Goal: Transaction & Acquisition: Purchase product/service

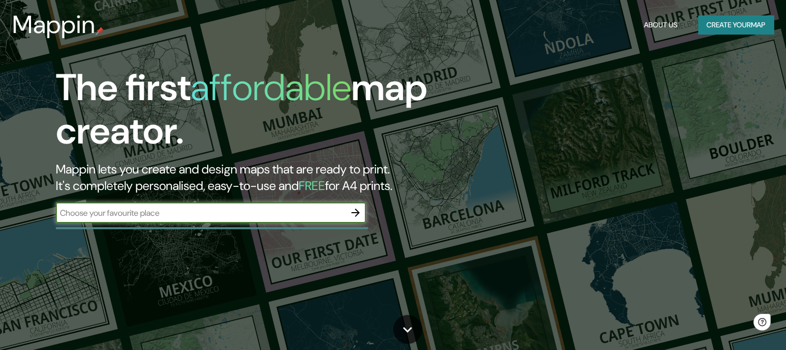
click at [72, 212] on input "text" at bounding box center [200, 213] width 289 height 12
type input "norte do [GEOGRAPHIC_DATA]"
click at [349, 219] on button "button" at bounding box center [355, 213] width 21 height 21
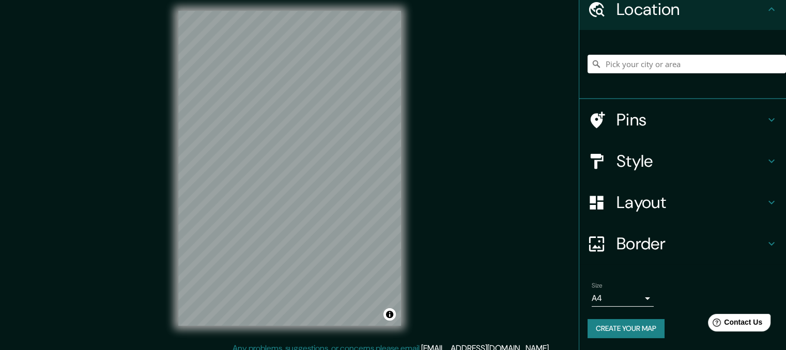
scroll to position [8, 0]
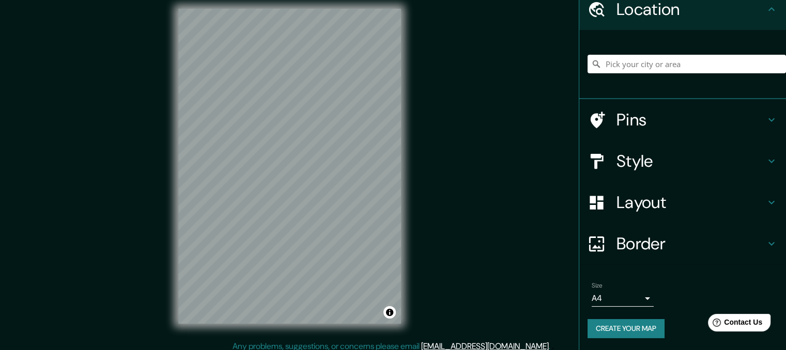
click at [742, 131] on div "Pins" at bounding box center [682, 119] width 207 height 41
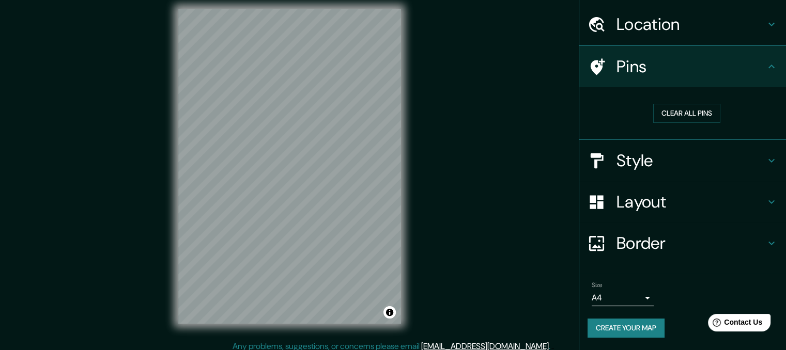
scroll to position [29, 0]
click at [728, 154] on h4 "Style" at bounding box center [690, 161] width 149 height 21
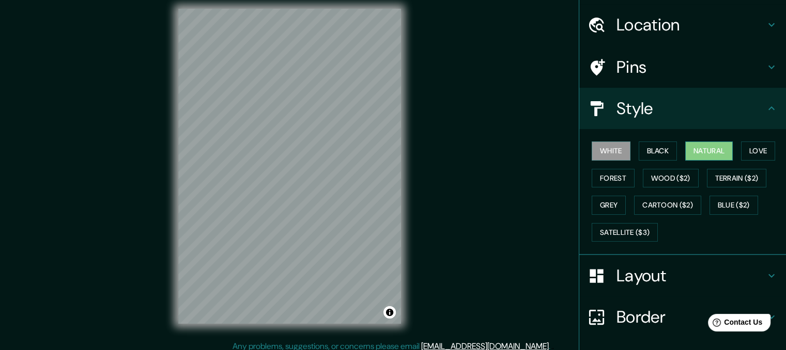
click at [714, 157] on button "Natural" at bounding box center [709, 151] width 48 height 19
click at [614, 178] on button "Forest" at bounding box center [613, 178] width 43 height 19
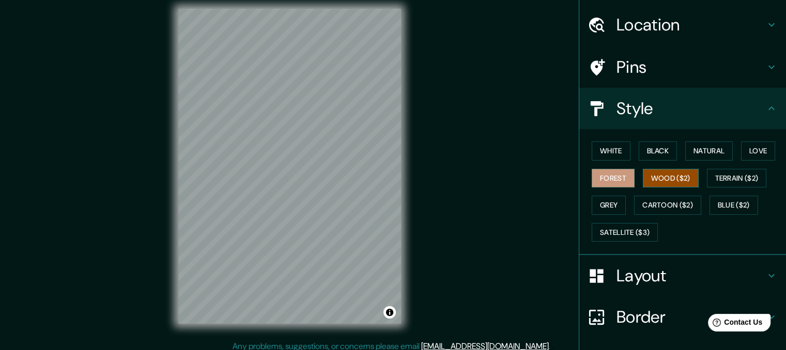
click at [670, 187] on button "Wood ($2)" at bounding box center [671, 178] width 56 height 19
click at [727, 196] on button "Blue ($2)" at bounding box center [734, 205] width 49 height 19
click at [687, 184] on button "Wood ($2)" at bounding box center [671, 178] width 56 height 19
click at [684, 210] on button "Cartoon ($2)" at bounding box center [667, 205] width 67 height 19
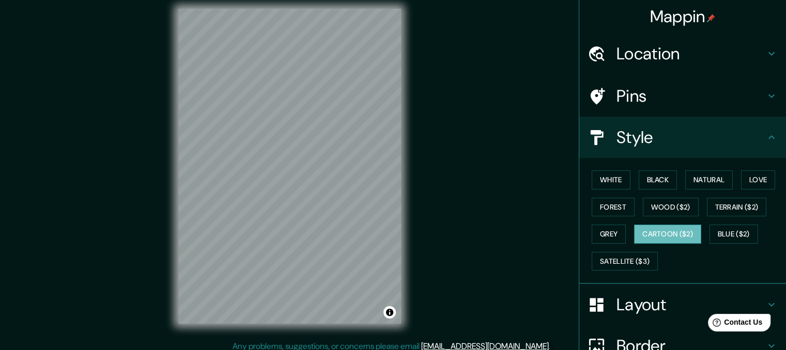
scroll to position [0, 0]
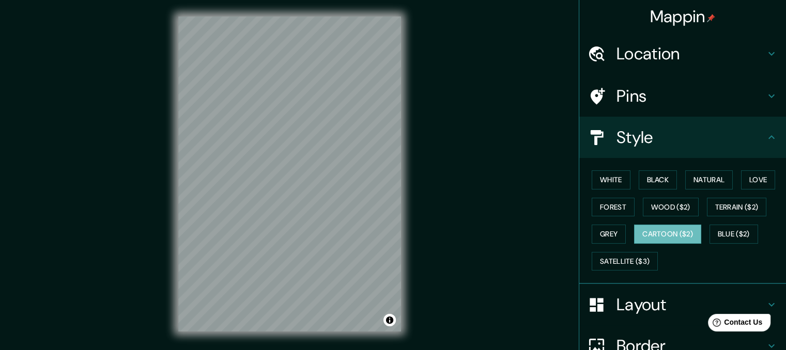
click at [737, 50] on h4 "Location" at bounding box center [690, 53] width 149 height 21
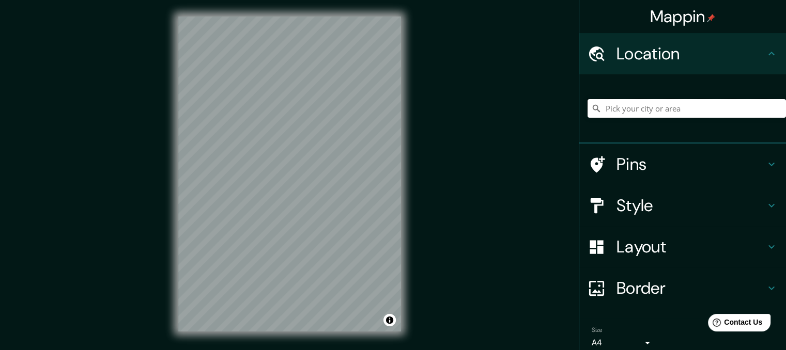
click at [696, 107] on input "Pick your city or area" at bounding box center [687, 108] width 198 height 19
click at [758, 111] on input "[GEOGRAPHIC_DATA], [GEOGRAPHIC_DATA], [GEOGRAPHIC_DATA]" at bounding box center [687, 108] width 198 height 19
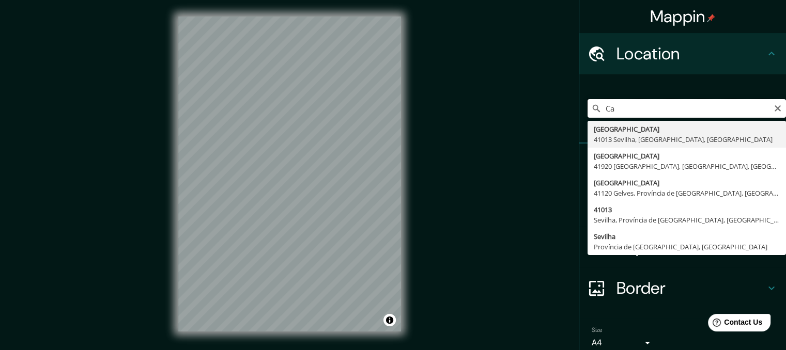
type input "C"
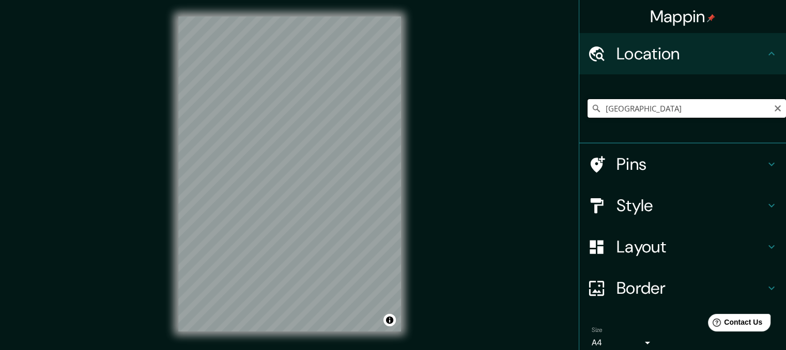
click at [658, 105] on input "[GEOGRAPHIC_DATA]" at bounding box center [687, 108] width 198 height 19
type input "B"
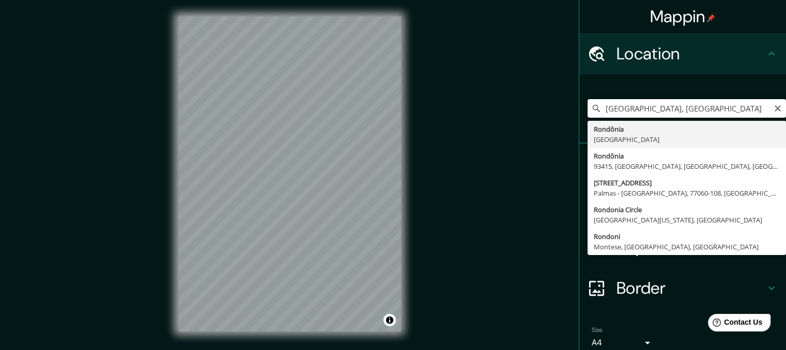
type input "[GEOGRAPHIC_DATA], [GEOGRAPHIC_DATA]"
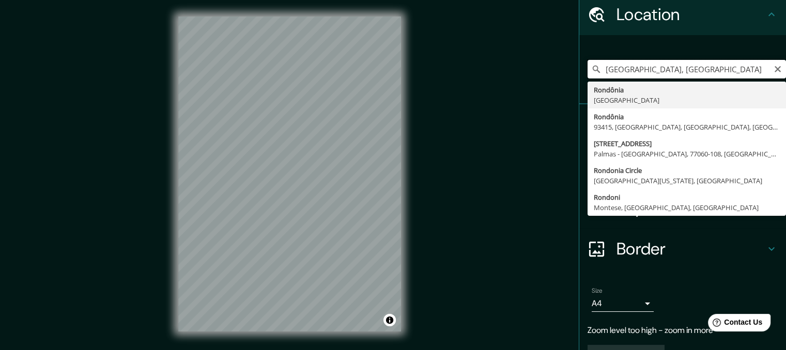
scroll to position [45, 0]
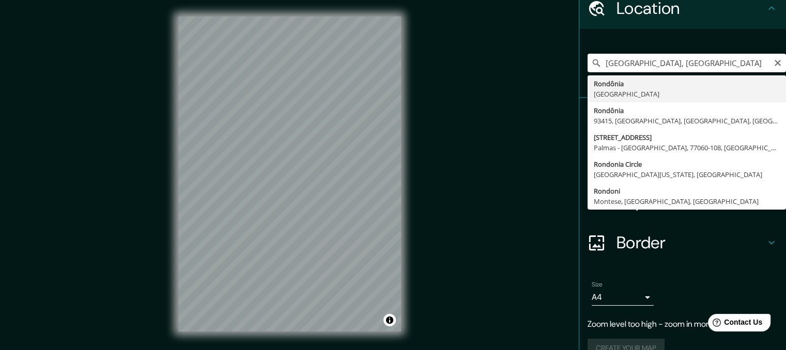
click at [697, 242] on h4 "Border" at bounding box center [690, 243] width 149 height 21
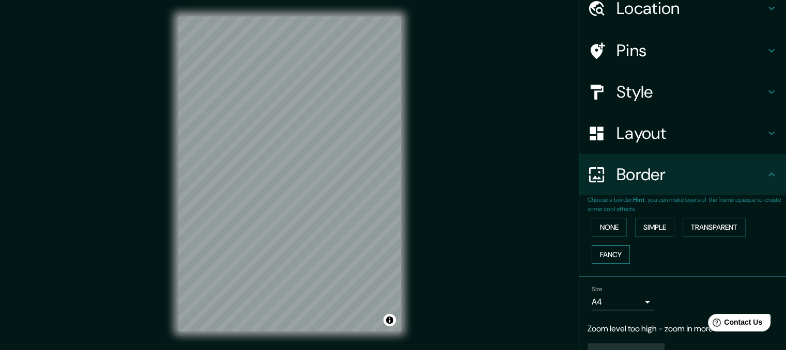
click at [616, 253] on button "Fancy" at bounding box center [611, 254] width 38 height 19
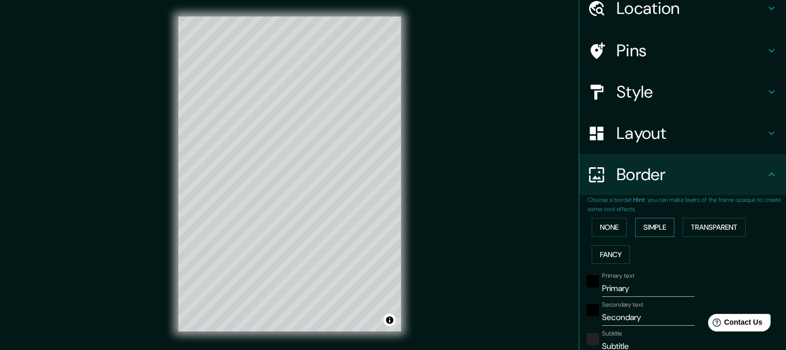
click at [661, 230] on button "Simple" at bounding box center [654, 227] width 39 height 19
click at [617, 230] on button "None" at bounding box center [609, 227] width 35 height 19
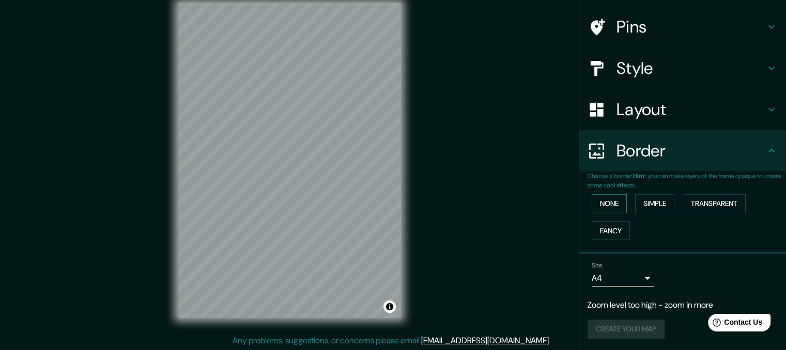
scroll to position [14, 0]
click at [639, 279] on body "Mappin Location [GEOGRAPHIC_DATA], [GEOGRAPHIC_DATA] [GEOGRAPHIC_DATA], [GEOGRA…" at bounding box center [393, 161] width 786 height 350
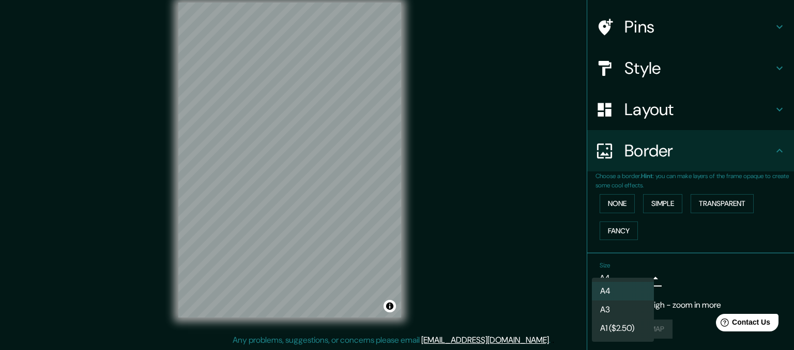
click at [647, 329] on li "A1 ($2.50)" at bounding box center [623, 328] width 62 height 19
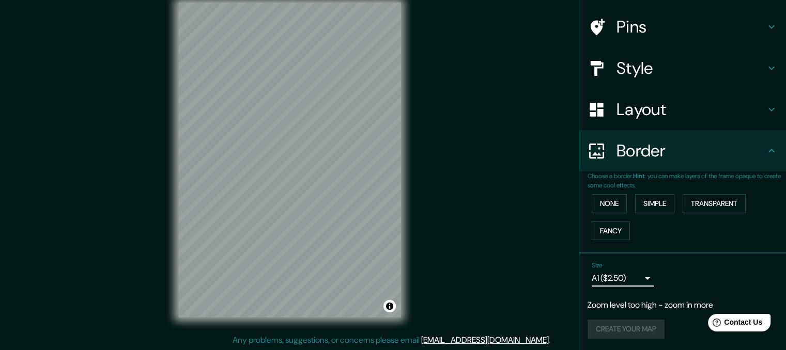
click at [643, 282] on body "Mappin Location [GEOGRAPHIC_DATA], [GEOGRAPHIC_DATA] [GEOGRAPHIC_DATA], [GEOGRA…" at bounding box center [393, 161] width 786 height 350
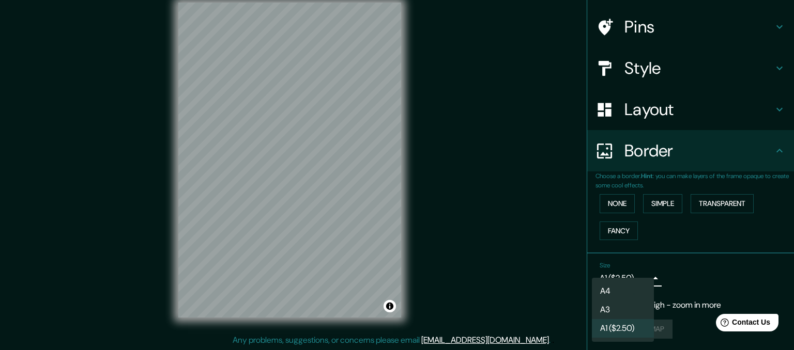
click at [642, 294] on li "A4" at bounding box center [623, 291] width 62 height 19
type input "single"
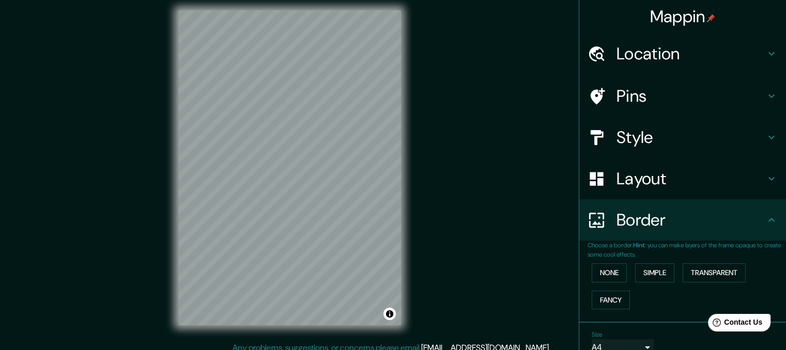
scroll to position [7, 0]
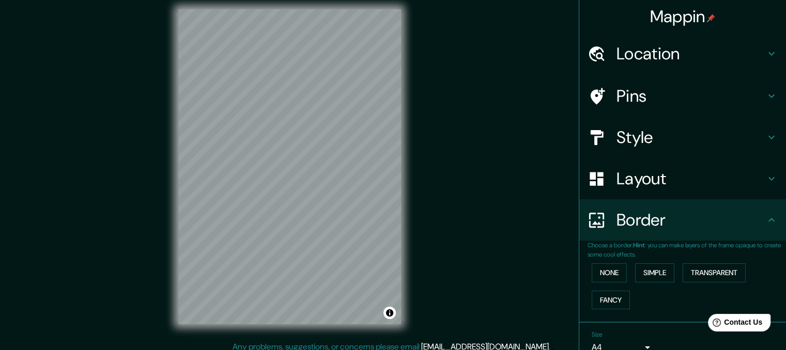
click at [729, 109] on div "Pins" at bounding box center [682, 95] width 207 height 41
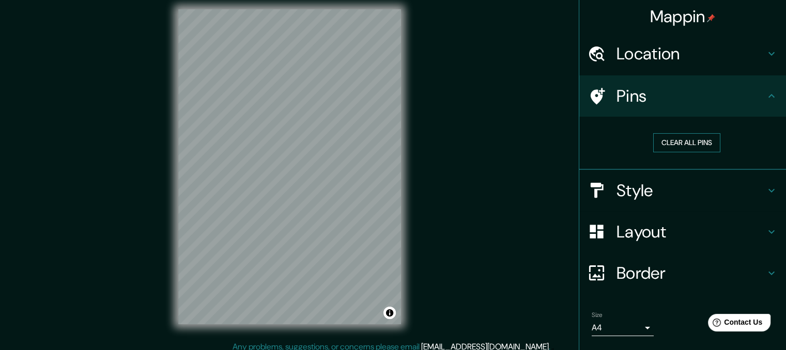
click at [680, 150] on button "Clear all pins" at bounding box center [686, 142] width 67 height 19
click at [693, 146] on button "Clear all pins" at bounding box center [686, 142] width 67 height 19
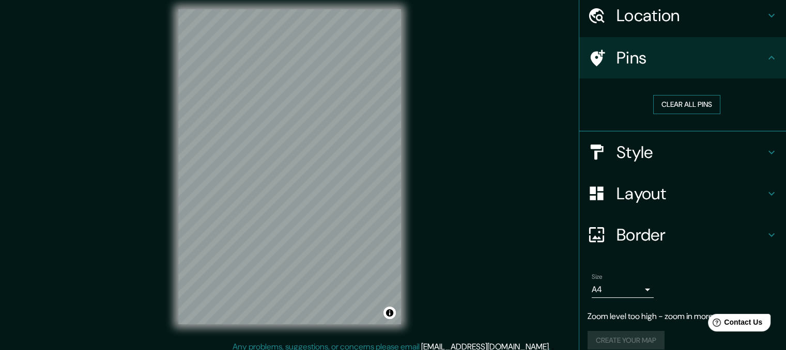
scroll to position [39, 0]
click at [682, 194] on h4 "Layout" at bounding box center [690, 192] width 149 height 21
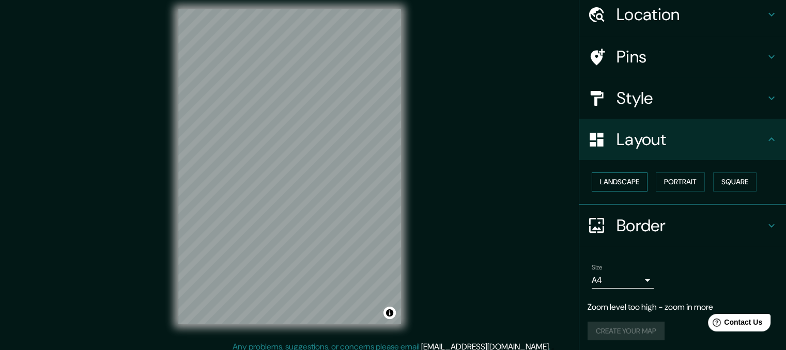
click at [637, 177] on button "Landscape" at bounding box center [620, 182] width 56 height 19
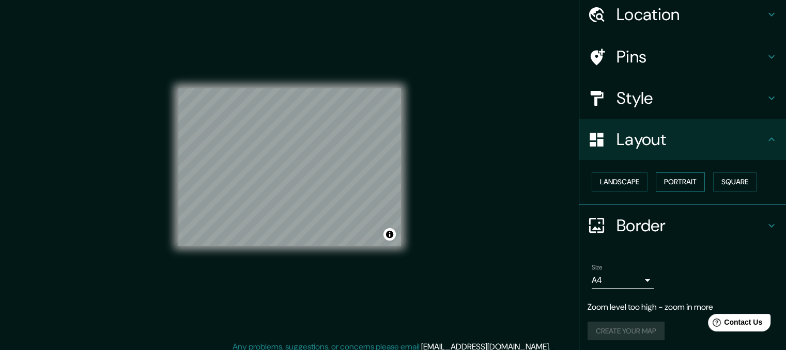
click at [670, 185] on button "Portrait" at bounding box center [680, 182] width 49 height 19
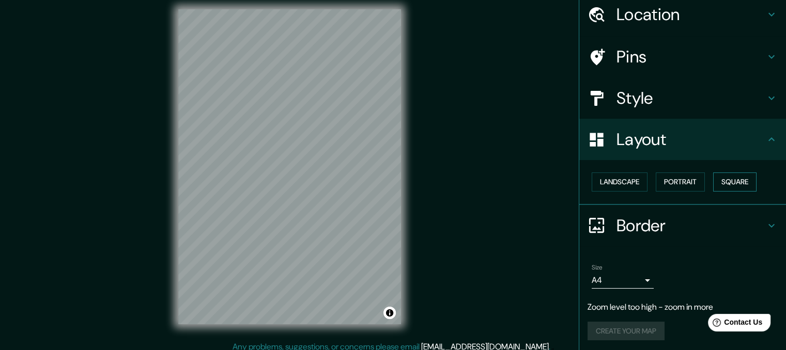
click at [737, 182] on button "Square" at bounding box center [734, 182] width 43 height 19
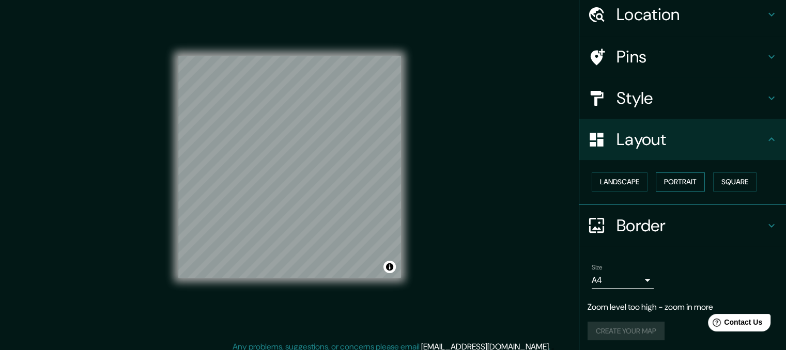
click at [686, 182] on button "Portrait" at bounding box center [680, 182] width 49 height 19
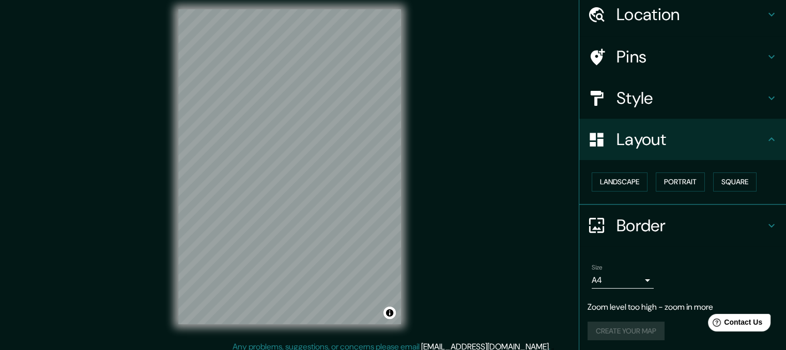
click at [697, 229] on h4 "Border" at bounding box center [690, 225] width 149 height 21
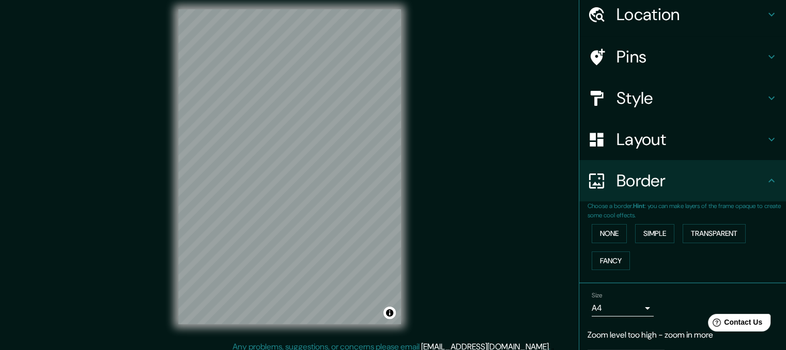
click at [723, 172] on h4 "Border" at bounding box center [690, 181] width 149 height 21
click at [702, 101] on h4 "Style" at bounding box center [690, 98] width 149 height 21
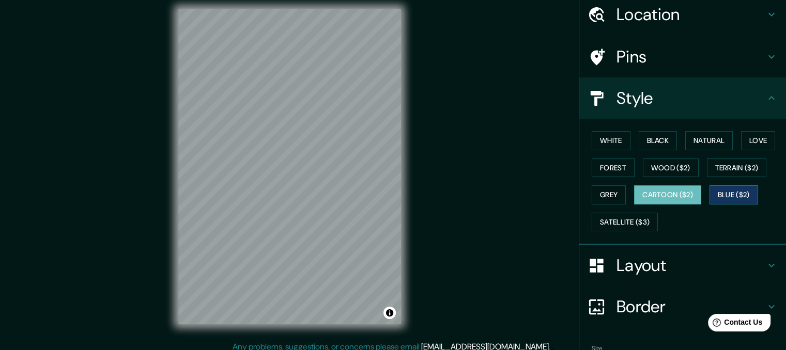
click at [737, 198] on button "Blue ($2)" at bounding box center [734, 195] width 49 height 19
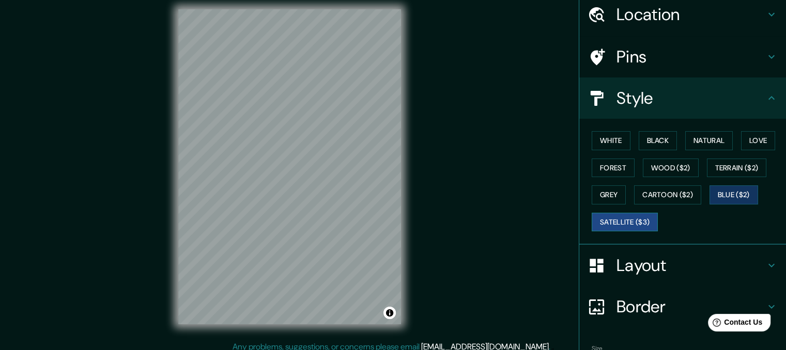
click at [634, 230] on button "Satellite ($3)" at bounding box center [625, 222] width 66 height 19
click at [664, 163] on button "Wood ($2)" at bounding box center [671, 168] width 56 height 19
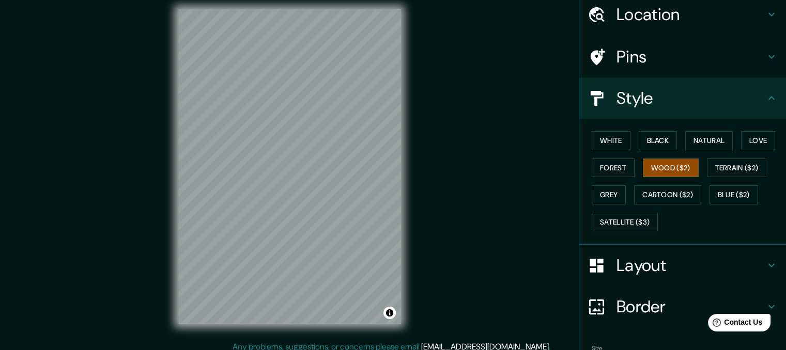
click at [722, 66] on h4 "Pins" at bounding box center [690, 57] width 149 height 21
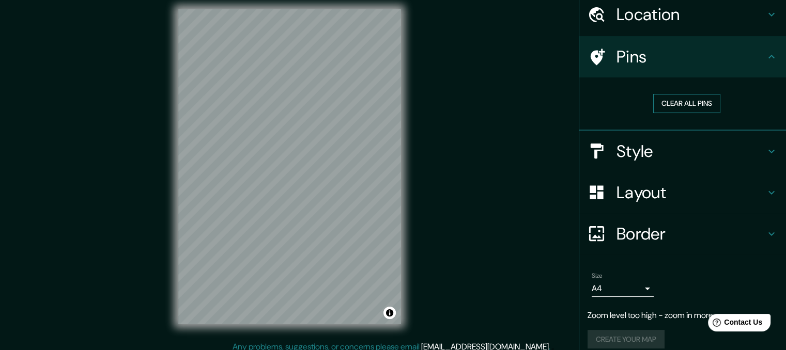
click at [685, 105] on button "Clear all pins" at bounding box center [686, 103] width 67 height 19
click at [718, 26] on div "Location" at bounding box center [682, 14] width 207 height 41
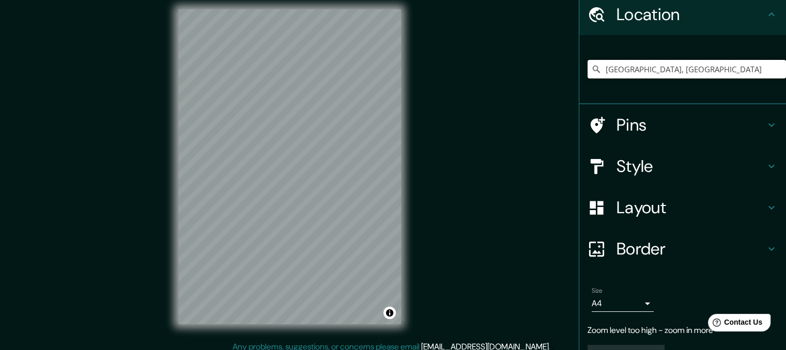
click at [704, 72] on input "[GEOGRAPHIC_DATA], [GEOGRAPHIC_DATA]" at bounding box center [687, 69] width 198 height 19
click at [717, 71] on input "[GEOGRAPHIC_DATA], [GEOGRAPHIC_DATA]" at bounding box center [687, 69] width 198 height 19
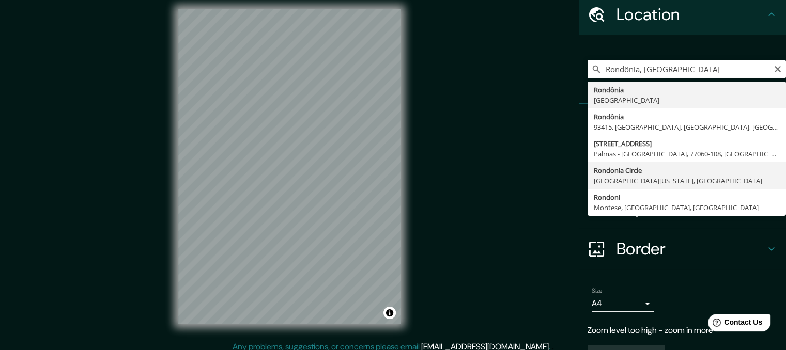
type input "[GEOGRAPHIC_DATA][US_STATE], [GEOGRAPHIC_DATA]"
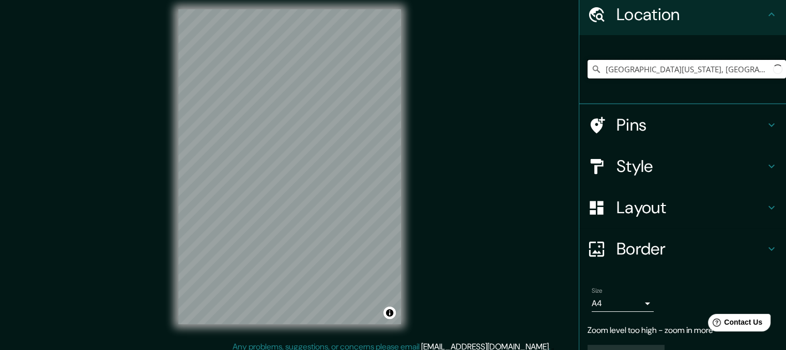
scroll to position [0, 0]
click at [765, 73] on input "[GEOGRAPHIC_DATA][US_STATE], [GEOGRAPHIC_DATA]" at bounding box center [687, 69] width 198 height 19
click at [774, 70] on icon "Clear" at bounding box center [778, 69] width 8 height 8
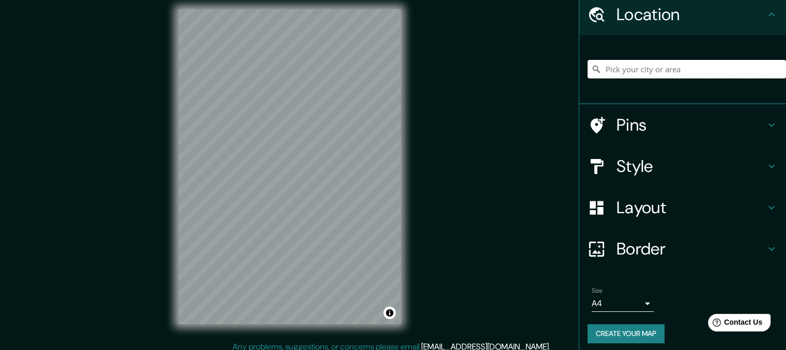
type input "t"
type input "n"
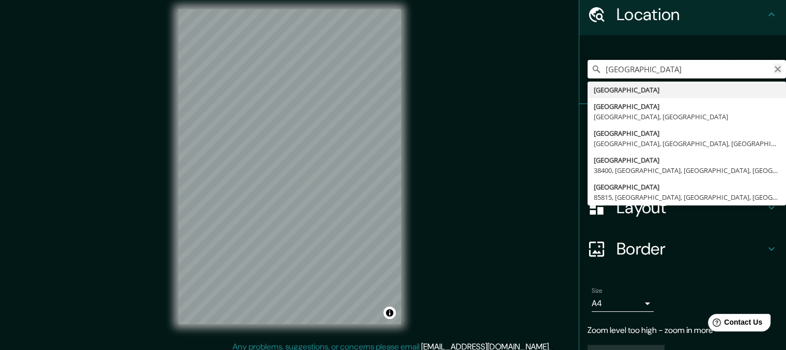
type input "[GEOGRAPHIC_DATA]"
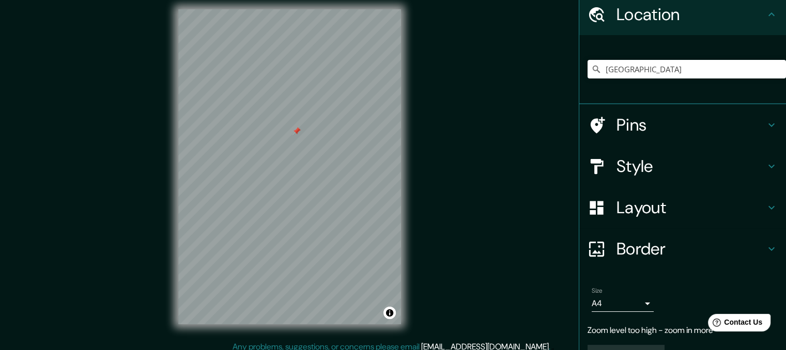
click at [296, 134] on div at bounding box center [296, 131] width 8 height 8
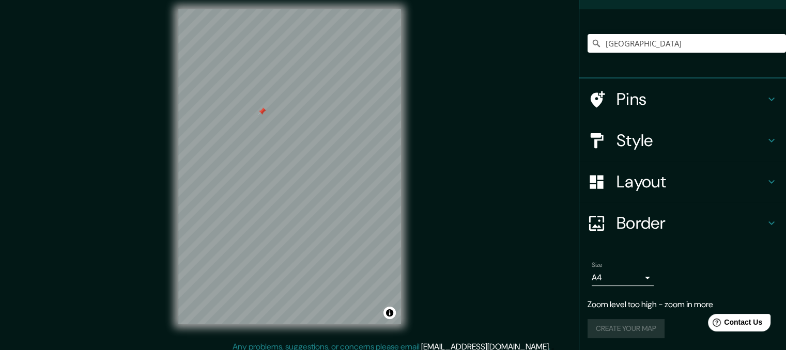
click at [657, 332] on div "Create your map" at bounding box center [683, 328] width 190 height 19
click at [664, 310] on p "Zoom level too high - zoom in more" at bounding box center [683, 305] width 190 height 12
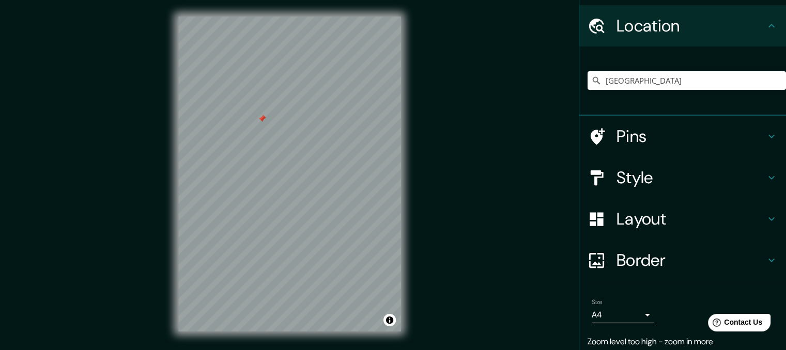
scroll to position [28, 0]
click at [393, 323] on button "Toggle attribution" at bounding box center [389, 320] width 12 height 12
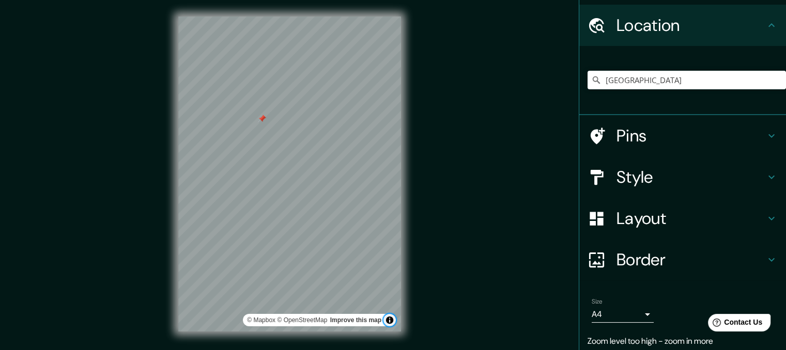
click at [388, 318] on button "Toggle attribution" at bounding box center [389, 320] width 12 height 12
click at [561, 249] on div "Mappin Location [GEOGRAPHIC_DATA] [GEOGRAPHIC_DATA] [GEOGRAPHIC_DATA] [GEOGRAPH…" at bounding box center [393, 182] width 786 height 365
